Goal: Task Accomplishment & Management: Complete application form

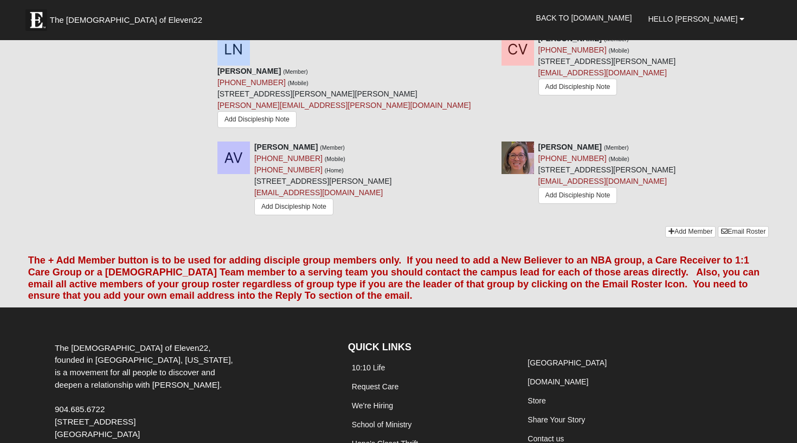
scroll to position [989, 0]
click at [683, 227] on link "Add Member" at bounding box center [691, 232] width 50 height 11
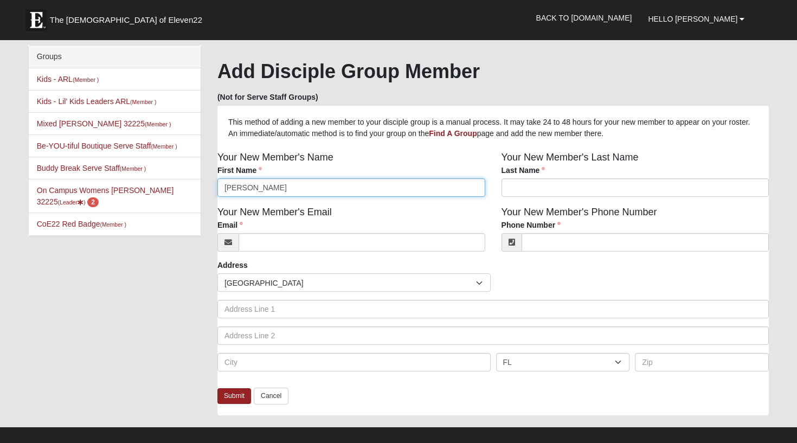
type input "[PERSON_NAME]"
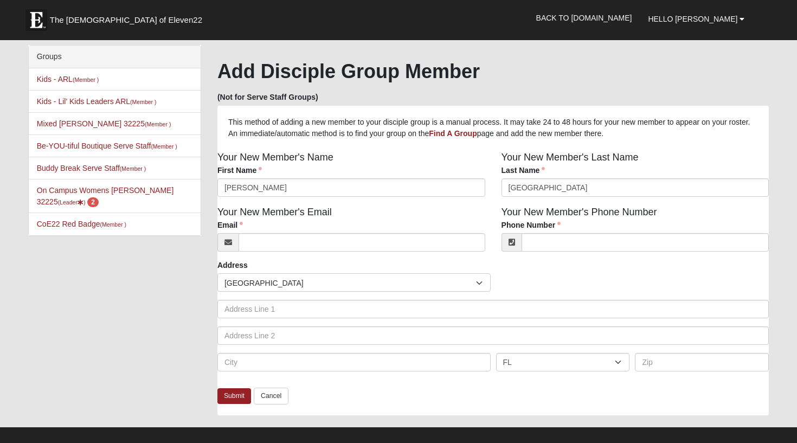
click at [312, 253] on div "Your New Member's Email Email Email address is not valid Email is required." at bounding box center [351, 232] width 284 height 55
click at [553, 187] on input "[GEOGRAPHIC_DATA]" at bounding box center [636, 187] width 268 height 18
type input "[PERSON_NAME]"
click at [363, 241] on input "Email" at bounding box center [362, 242] width 247 height 18
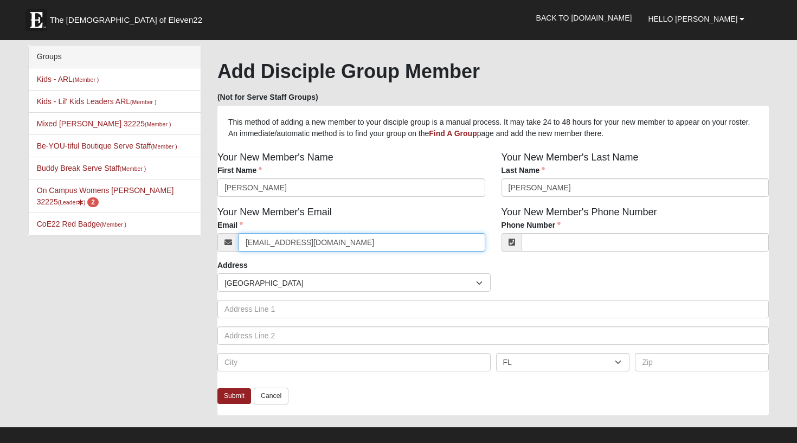
type input "[EMAIL_ADDRESS][DOMAIN_NAME]"
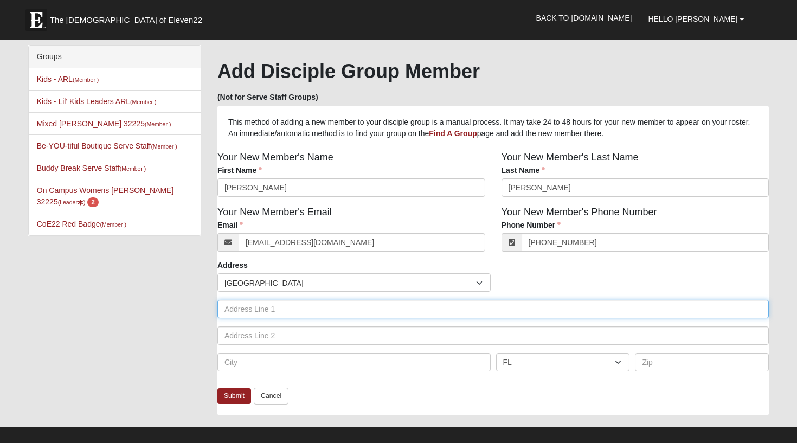
type input "[PHONE_NUMBER]"
type input "875 Mystic Harbor Dr"
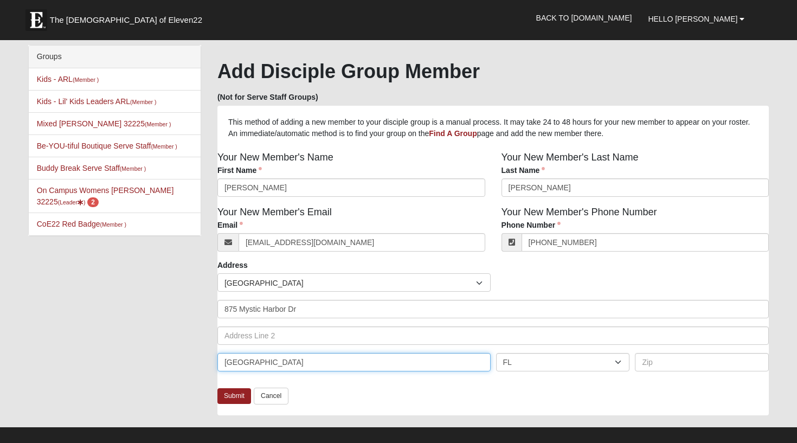
type input "[GEOGRAPHIC_DATA]"
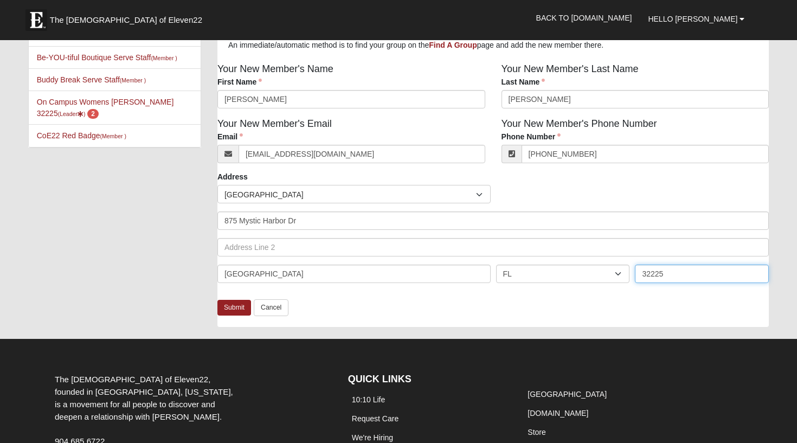
scroll to position [89, 0]
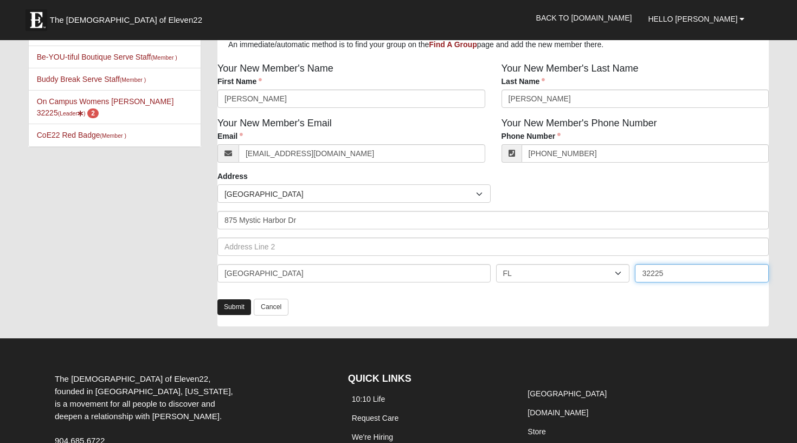
type input "32225"
click at [242, 306] on link "Submit" at bounding box center [235, 307] width 34 height 16
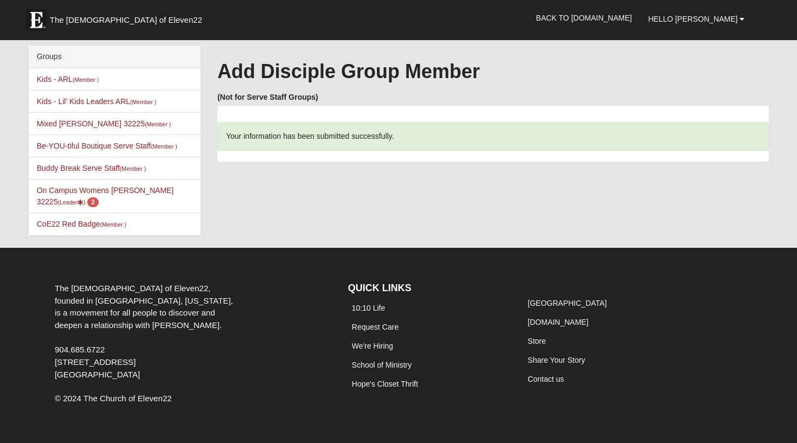
scroll to position [0, 0]
click at [77, 192] on link "On Campus Womens [PERSON_NAME] 32225 (Leader ) 2" at bounding box center [105, 196] width 137 height 20
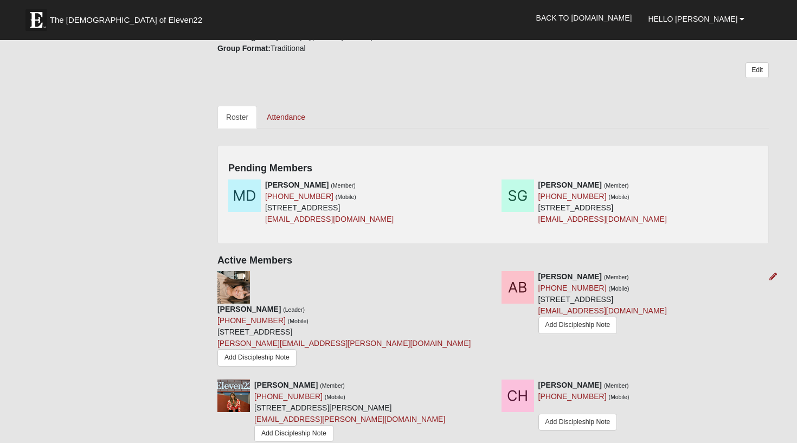
scroll to position [411, 0]
click at [762, 180] on icon at bounding box center [763, 184] width 8 height 8
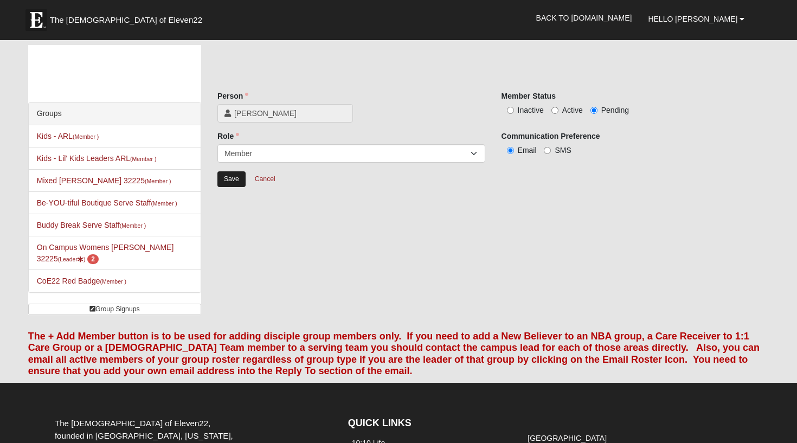
click at [224, 180] on input "Save" at bounding box center [232, 179] width 28 height 16
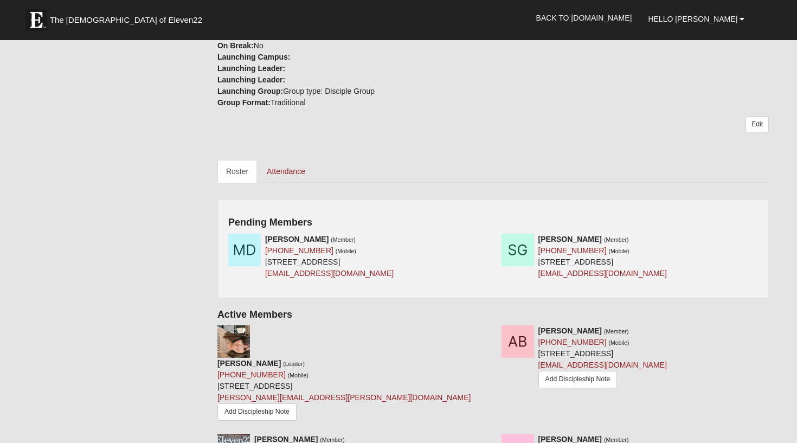
scroll to position [356, 0]
click at [762, 235] on icon at bounding box center [763, 239] width 8 height 8
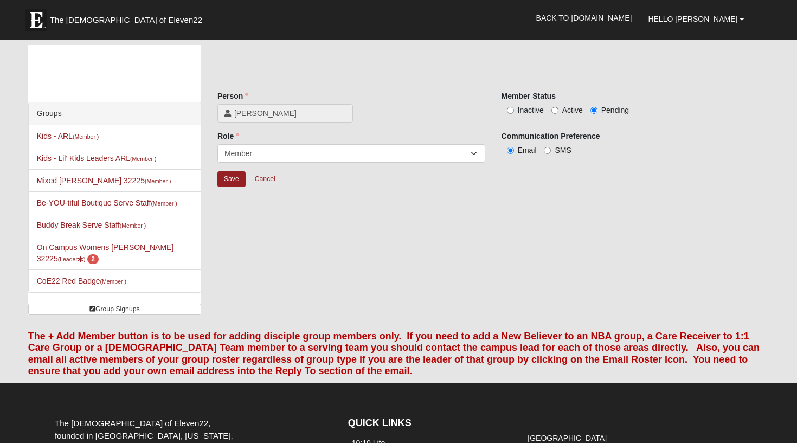
click at [567, 107] on span "Active" at bounding box center [572, 110] width 21 height 9
click at [559, 107] on input "Active" at bounding box center [555, 110] width 7 height 7
radio input "true"
click at [226, 179] on input "Save" at bounding box center [232, 179] width 28 height 16
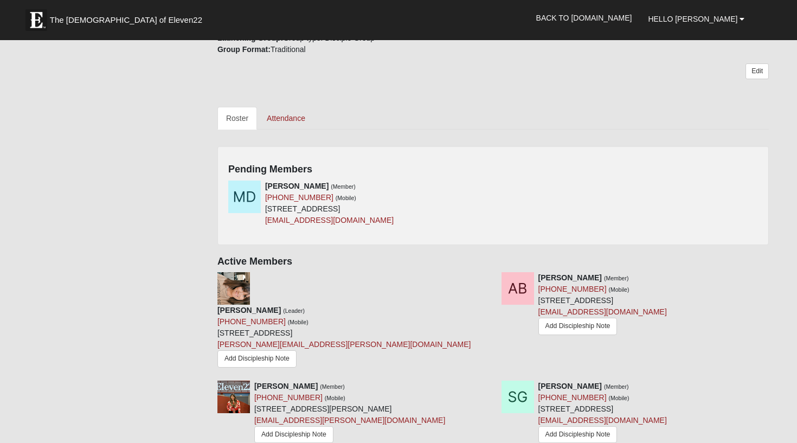
scroll to position [406, 0]
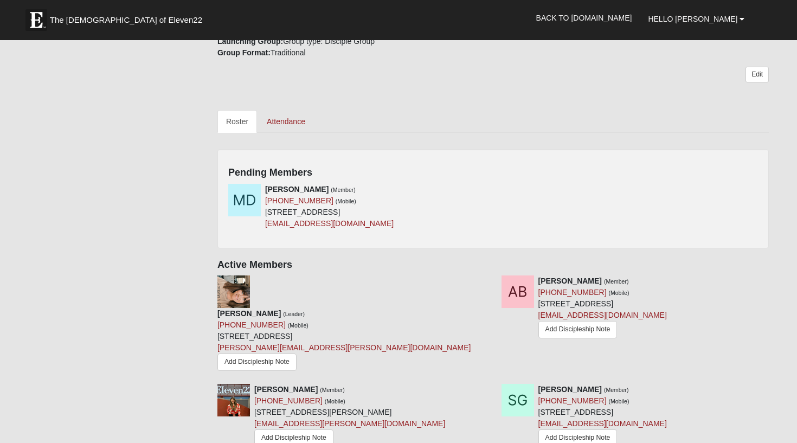
click at [662, 184] on div "Maddie Dorsey (Member) (954) 552-9248 (Mobile) 875 Mystic Harbor Dr Jacksonvill…" at bounding box center [493, 211] width 546 height 54
click at [489, 186] on icon at bounding box center [490, 190] width 8 height 8
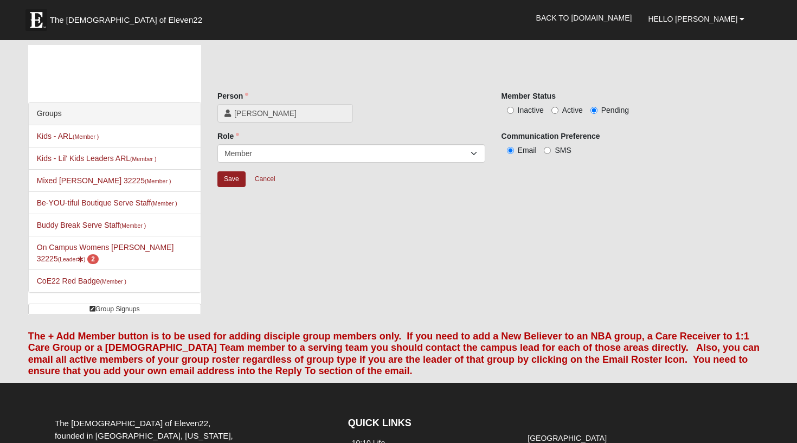
click at [575, 111] on span "Active" at bounding box center [572, 110] width 21 height 9
click at [559, 111] on input "Active" at bounding box center [555, 110] width 7 height 7
radio input "true"
click at [224, 178] on input "Save" at bounding box center [232, 179] width 28 height 16
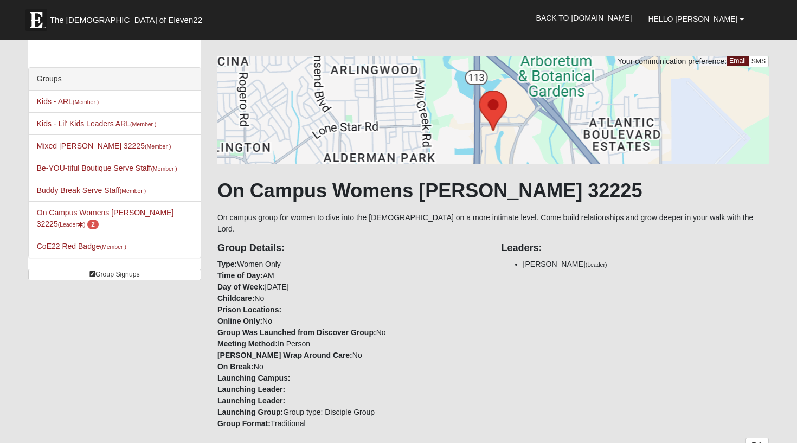
scroll to position [35, 0]
